Goal: Find specific page/section: Find specific page/section

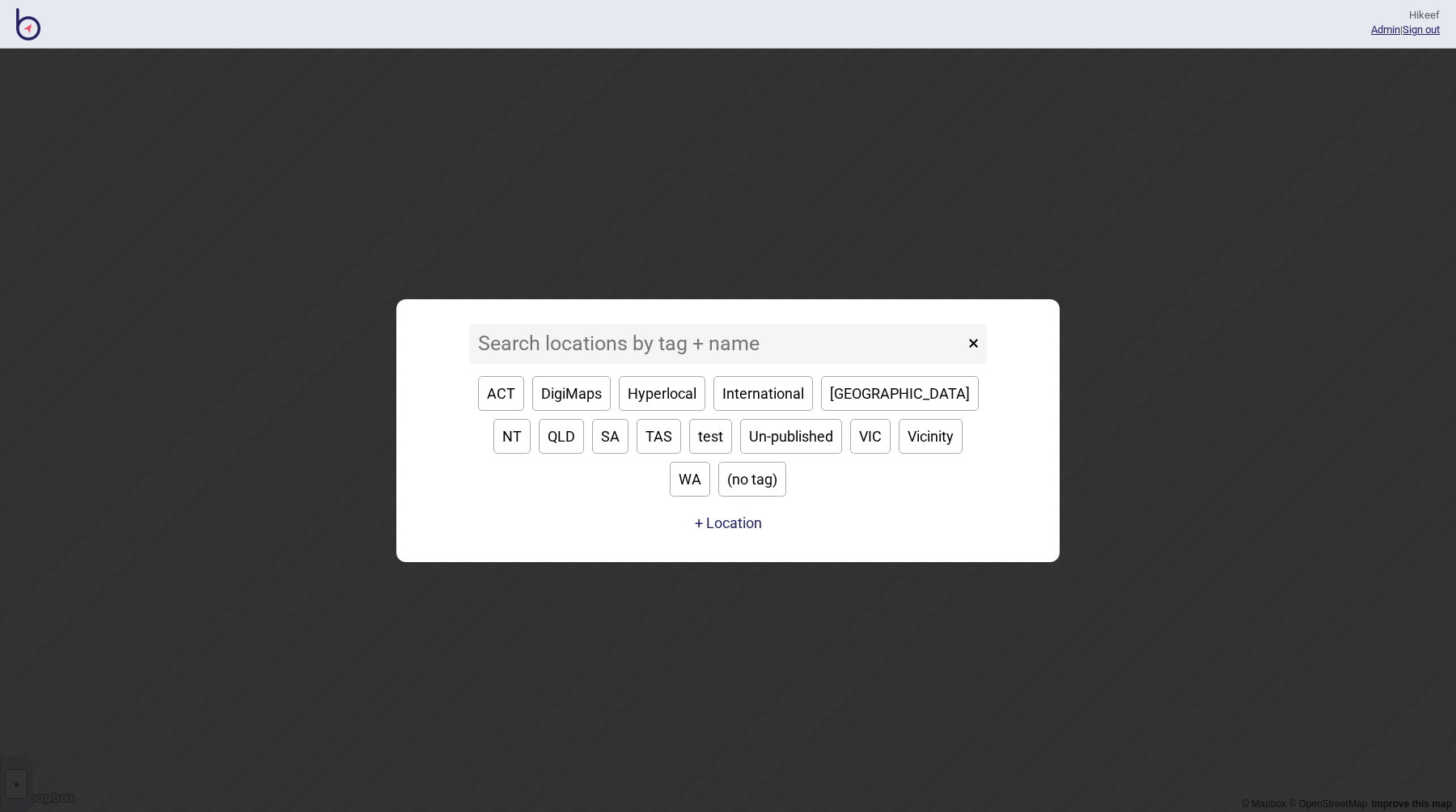
click at [570, 364] on input at bounding box center [716, 343] width 495 height 40
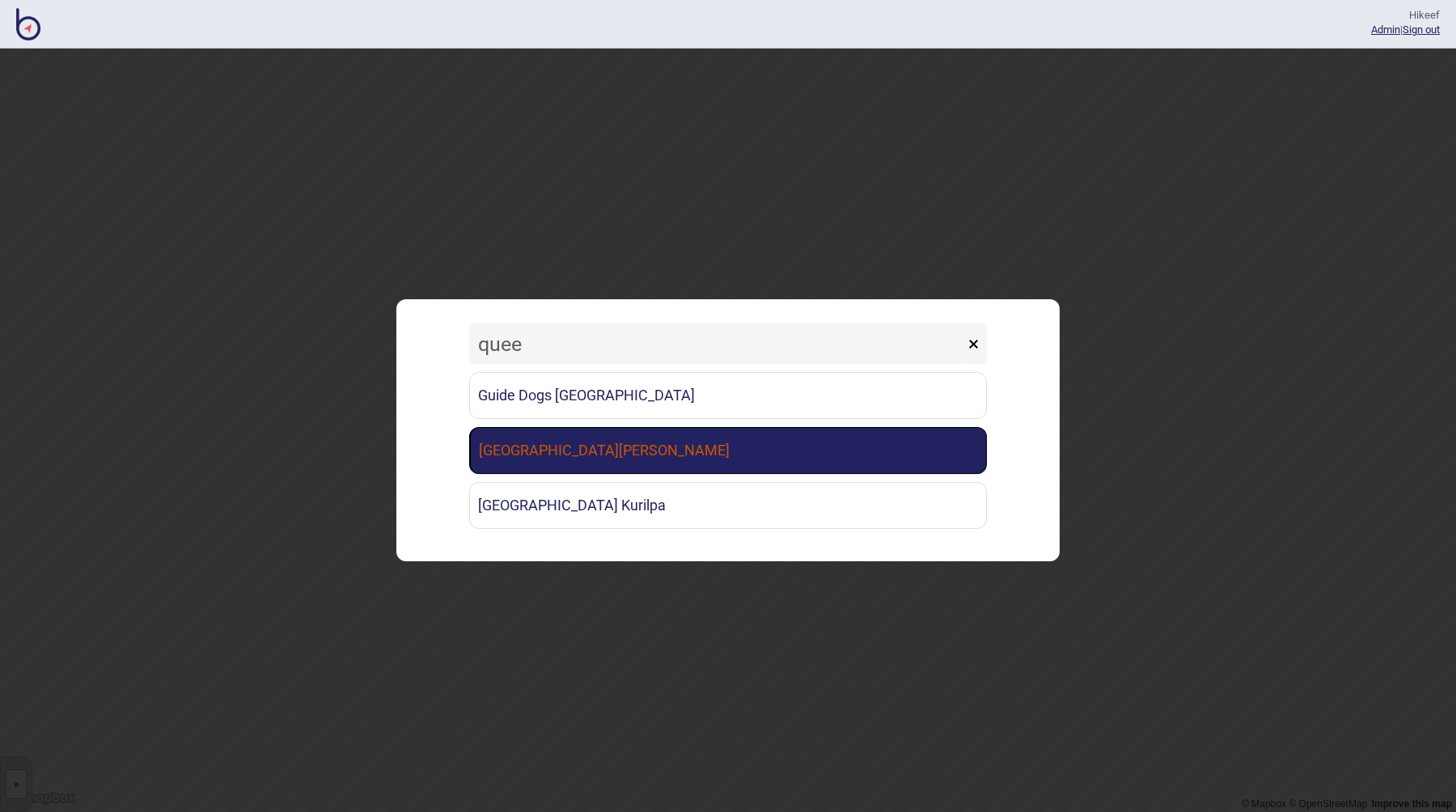
type input "quee"
click at [580, 439] on link "[GEOGRAPHIC_DATA][PERSON_NAME]" at bounding box center [728, 450] width 518 height 47
